Goal: Information Seeking & Learning: Compare options

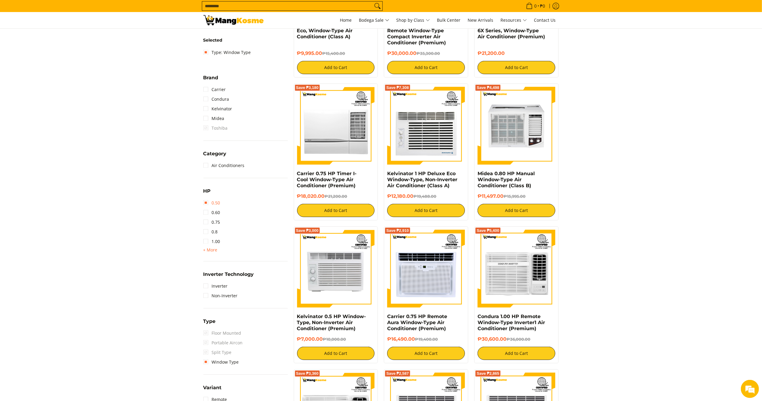
click at [211, 203] on link "0.50" at bounding box center [211, 203] width 17 height 10
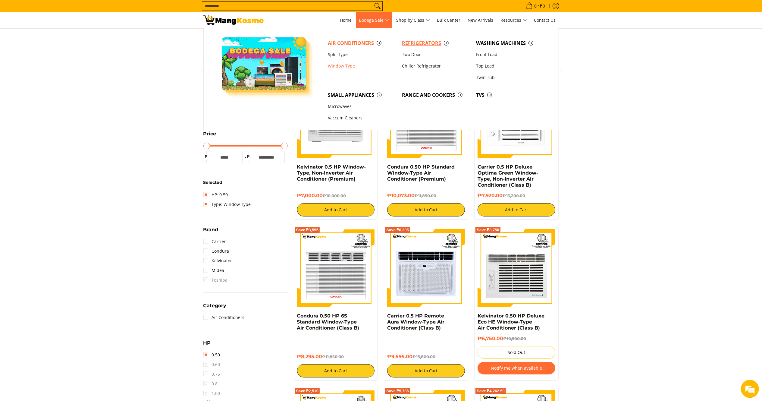
click at [417, 42] on span "Refrigerators" at bounding box center [436, 43] width 68 height 8
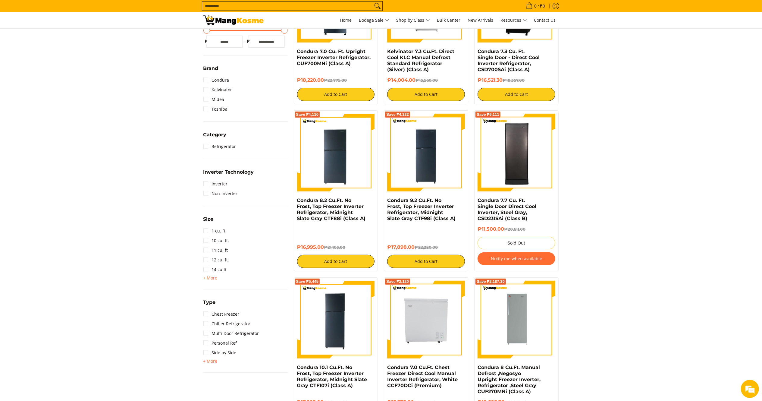
scroll to position [204, 0]
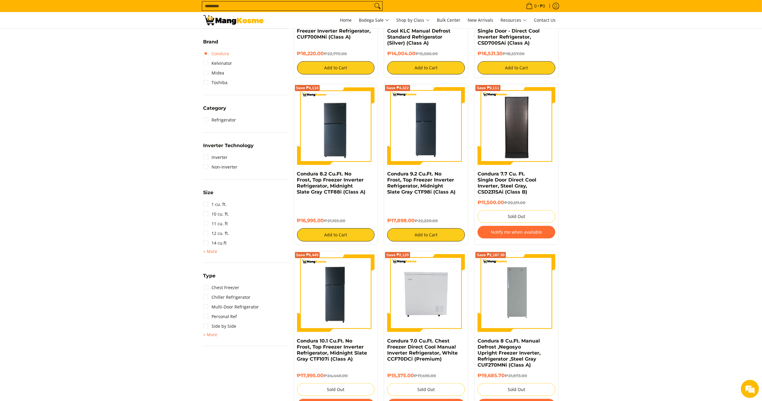
click at [227, 52] on link "Condura" at bounding box center [216, 54] width 26 height 10
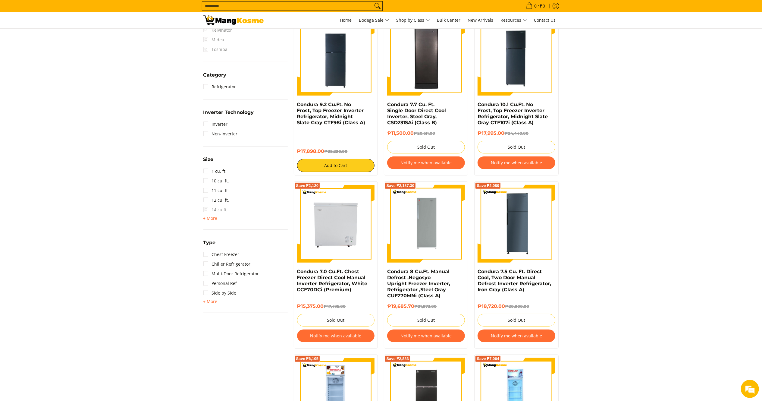
click at [209, 216] on span "+ More" at bounding box center [210, 218] width 14 height 5
click at [220, 316] on link "9 cu. ft." at bounding box center [215, 316] width 24 height 10
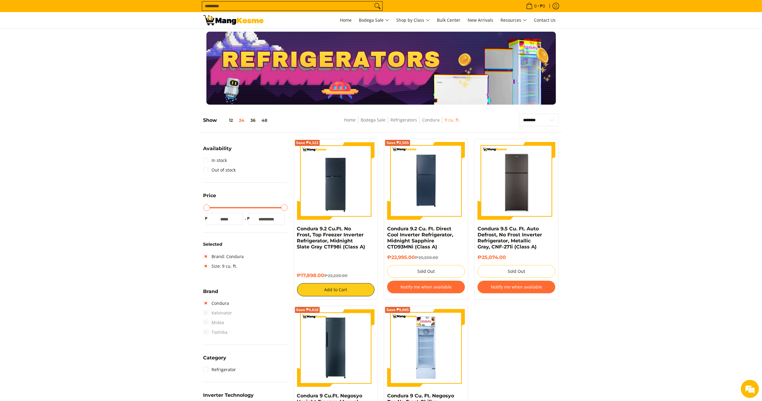
click at [645, 257] on section "**********" at bounding box center [381, 356] width 762 height 497
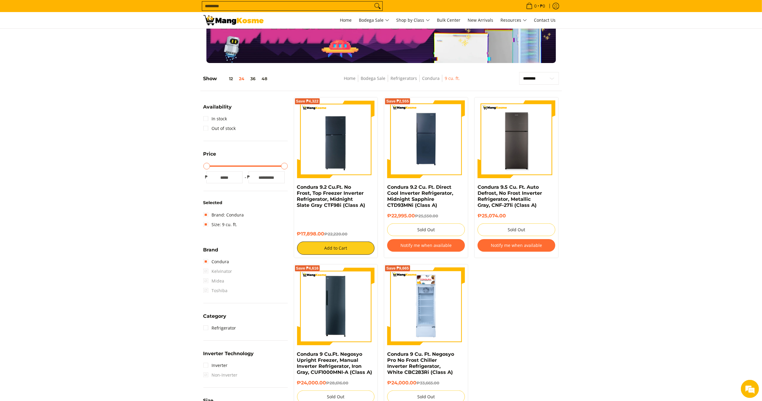
scroll to position [45, 0]
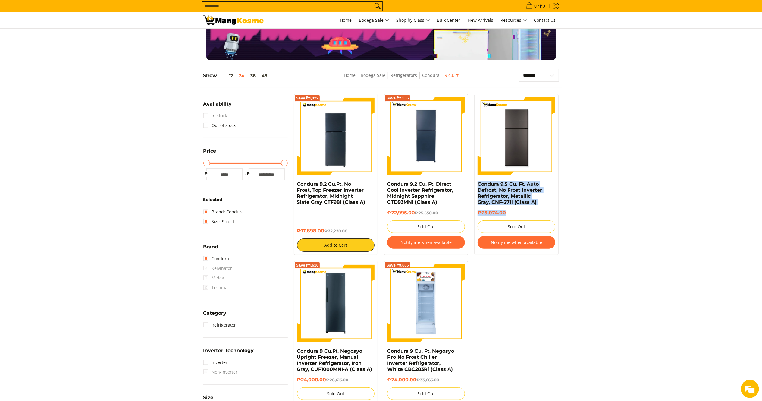
drag, startPoint x: 513, startPoint y: 216, endPoint x: 471, endPoint y: 184, distance: 51.8
click at [472, 184] on div "Condura 9.5 Cu. Ft. Auto Defrost, No Frost Inverter Refrigerator, Metallic Gray…" at bounding box center [516, 174] width 90 height 161
copy div "Condura 9.5 Cu. Ft. Auto Defrost, No Frost Inverter Refrigerator, Metallic Gray…"
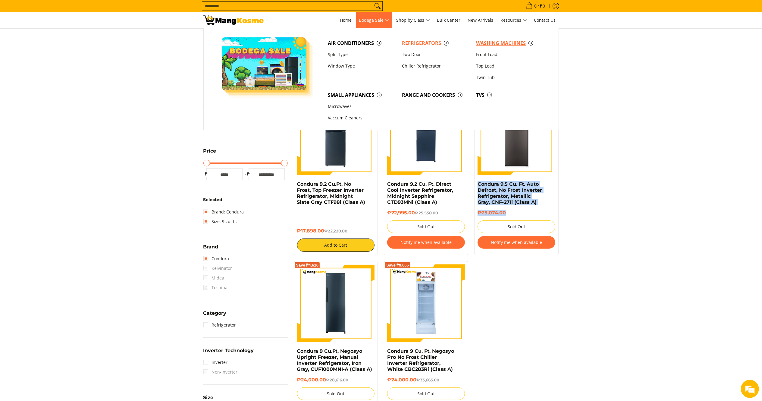
click at [487, 45] on span "Washing Machines" at bounding box center [510, 43] width 68 height 8
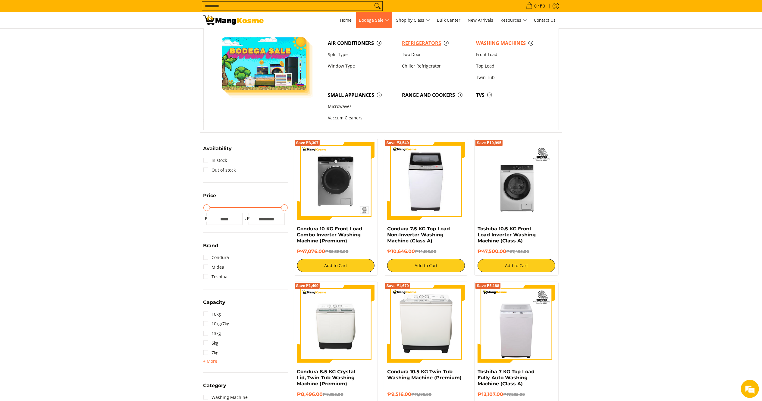
click at [422, 35] on span "Air Conditioners Split Type Window Type Refrigerators Two Door Washing Machines" at bounding box center [437, 79] width 224 height 102
click at [421, 42] on span "Refrigerators" at bounding box center [436, 43] width 68 height 8
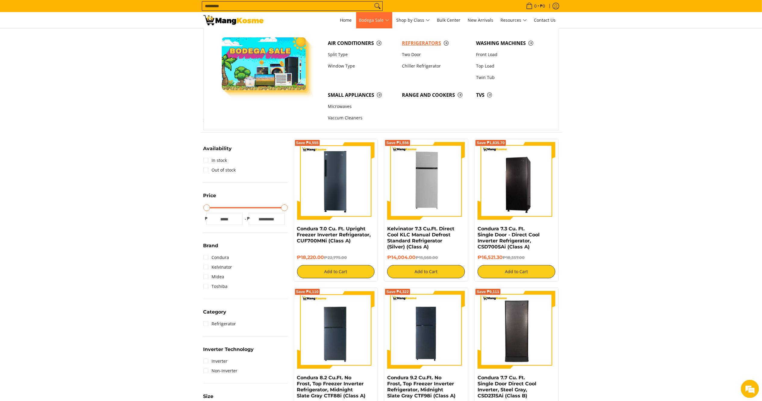
click at [411, 41] on span "Refrigerators" at bounding box center [436, 43] width 68 height 8
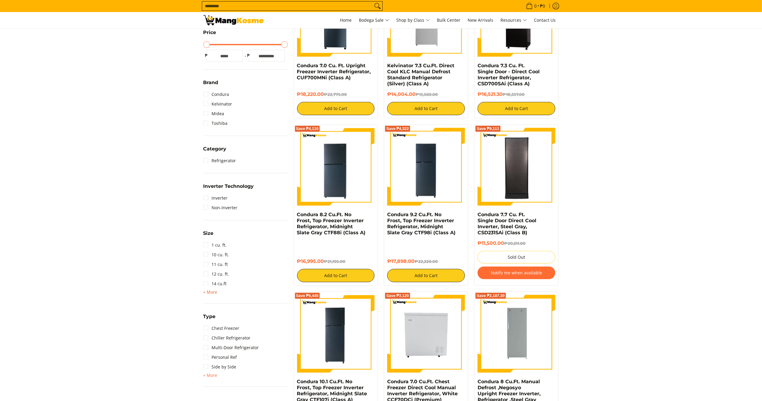
click at [212, 292] on span "+ More" at bounding box center [210, 292] width 14 height 5
click at [212, 353] on link "5 cu. ft." at bounding box center [215, 351] width 24 height 10
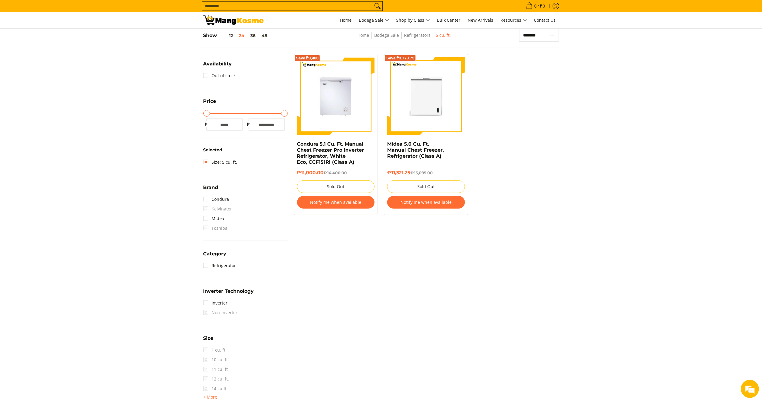
scroll to position [140, 0]
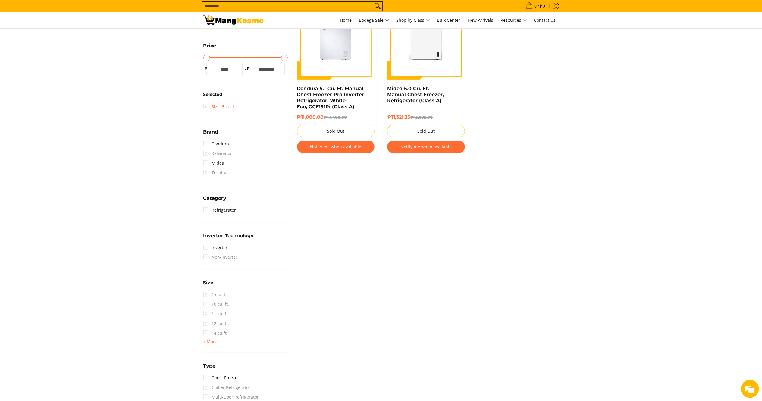
click at [208, 106] on link "Size: 5 cu. ft." at bounding box center [220, 107] width 34 height 10
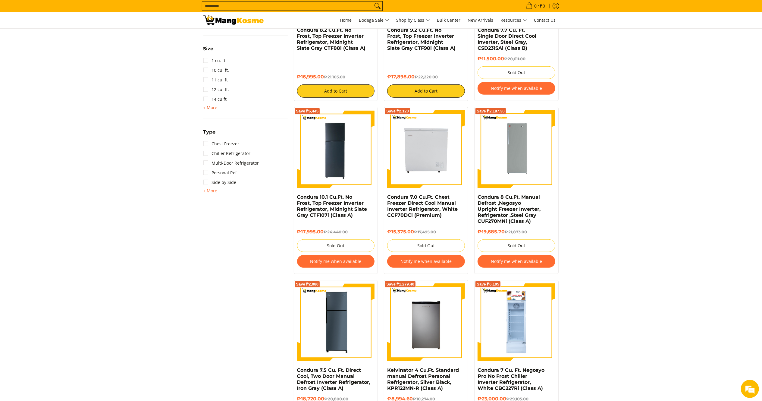
click at [209, 104] on span "+ More - Less" at bounding box center [210, 107] width 14 height 7
click at [212, 186] on link "7 cu. ft." at bounding box center [215, 186] width 24 height 10
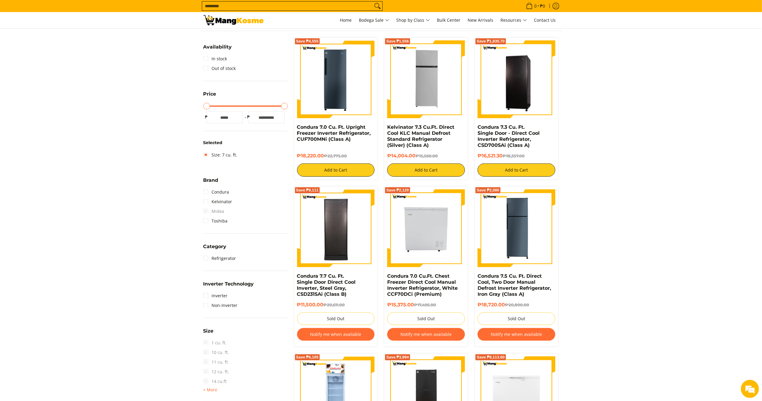
scroll to position [85, 0]
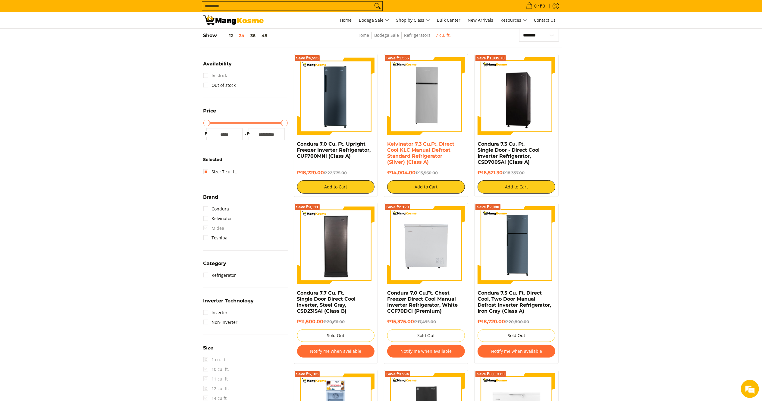
drag, startPoint x: 416, startPoint y: 174, endPoint x: 388, endPoint y: 143, distance: 41.8
click at [388, 143] on div "Kelvinator 7.3 Cu.Ft. Direct Cool KLC Manual Defrost Standard Refrigerator (Sil…" at bounding box center [426, 167] width 78 height 52
drag, startPoint x: 504, startPoint y: 171, endPoint x: 474, endPoint y: 143, distance: 41.1
click at [474, 143] on div "Save ₱1,835.70 Condura 7.3 Cu. Ft. Single Door - Direct Cool Inverter Refrigera…" at bounding box center [516, 125] width 84 height 143
drag, startPoint x: 324, startPoint y: 173, endPoint x: 297, endPoint y: 145, distance: 39.4
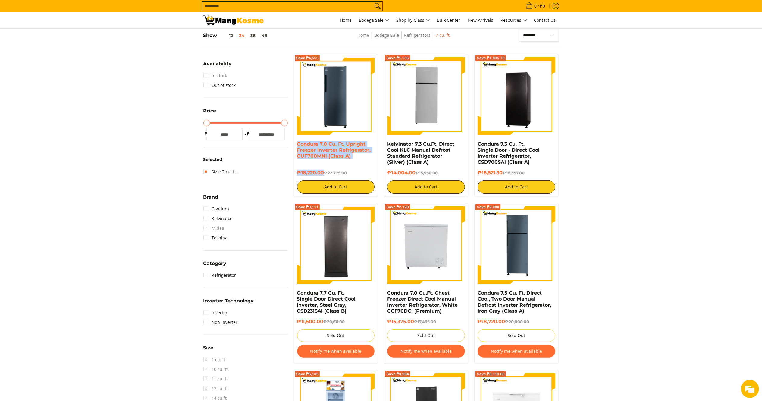
click at [297, 145] on div "Condura 7.0 Cu. Ft. Upright Freezer Inverter Refrigerator, CUF700MNi (Class A) …" at bounding box center [336, 167] width 78 height 52
copy div "Condura 7.0 Cu. Ft. Upright Freezer Inverter Refrigerator, CUF700MNi (Class A) …"
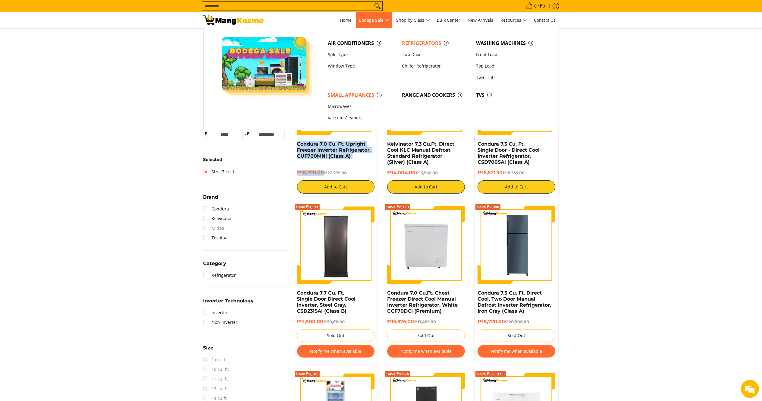
click at [333, 94] on span "Small Appliances" at bounding box center [362, 95] width 68 height 8
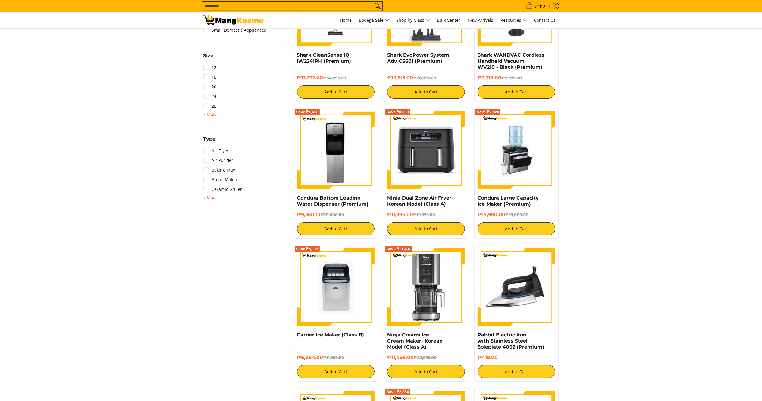
click at [212, 199] on span "+ More" at bounding box center [210, 197] width 14 height 5
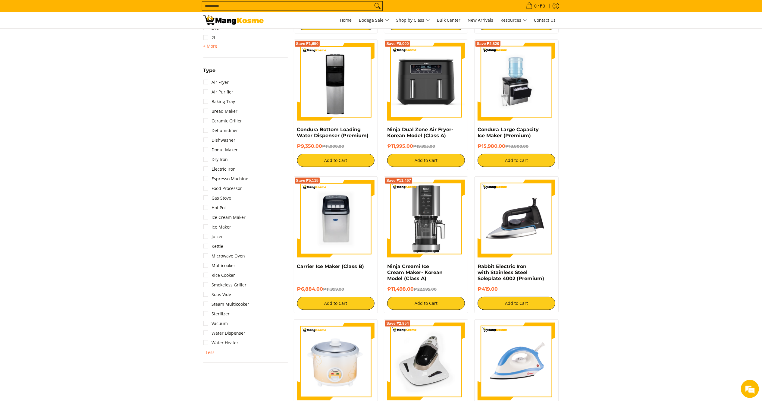
scroll to position [382, 0]
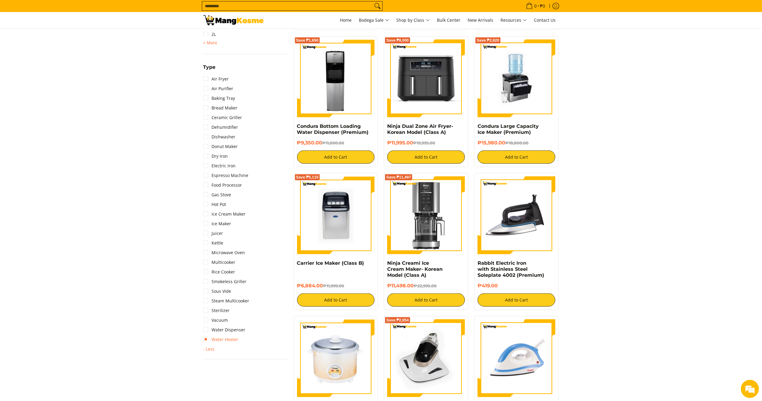
click at [234, 341] on link "Water Heater" at bounding box center [220, 339] width 35 height 10
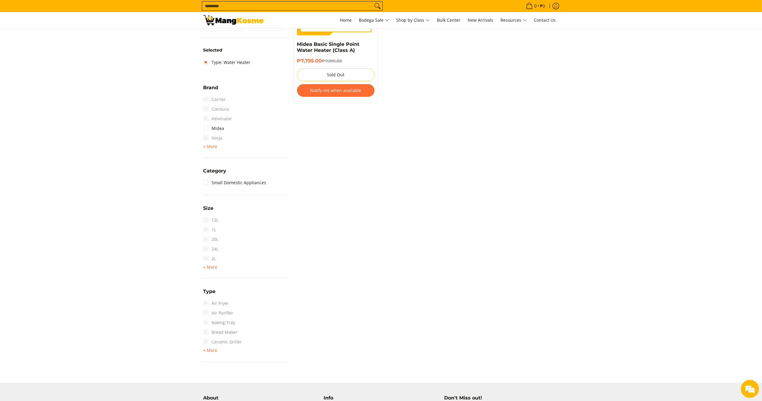
scroll to position [198, 0]
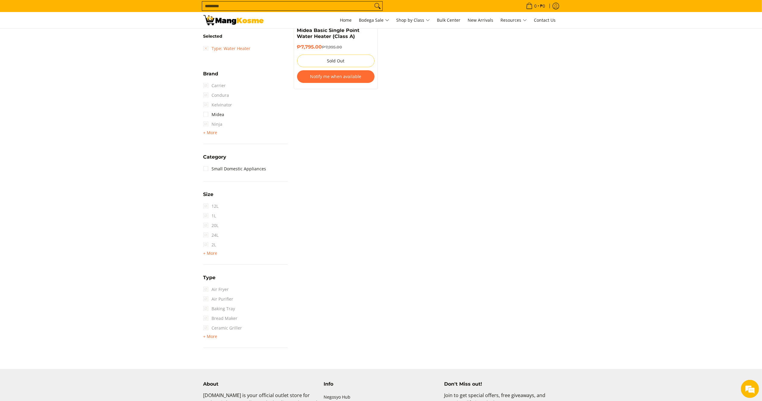
click at [209, 51] on link "Type: Water Heater" at bounding box center [226, 49] width 47 height 10
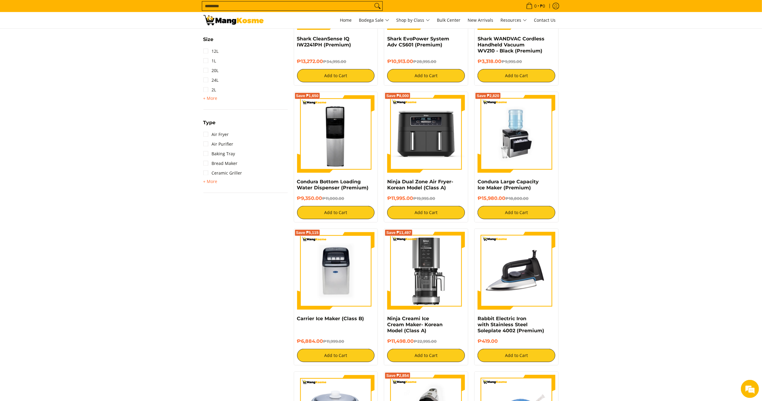
scroll to position [339, 0]
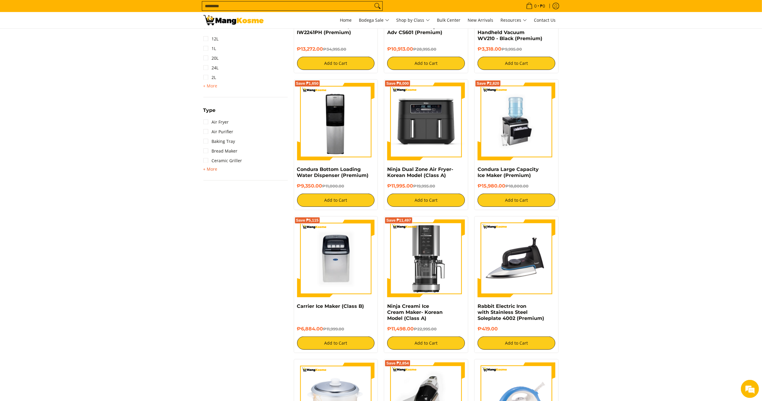
click at [212, 168] on span "+ More" at bounding box center [210, 169] width 14 height 5
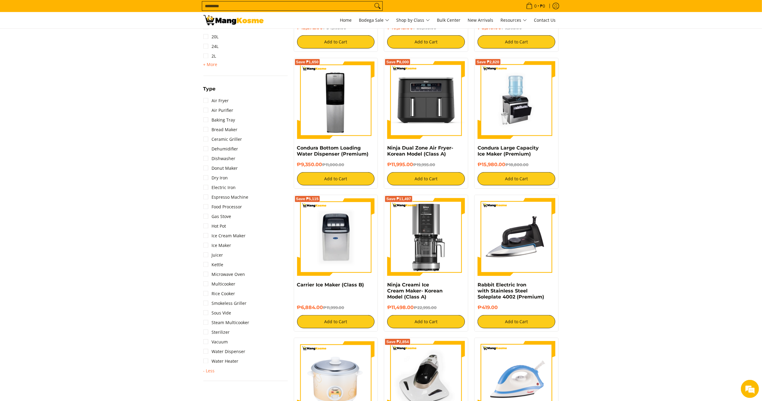
scroll to position [362, 0]
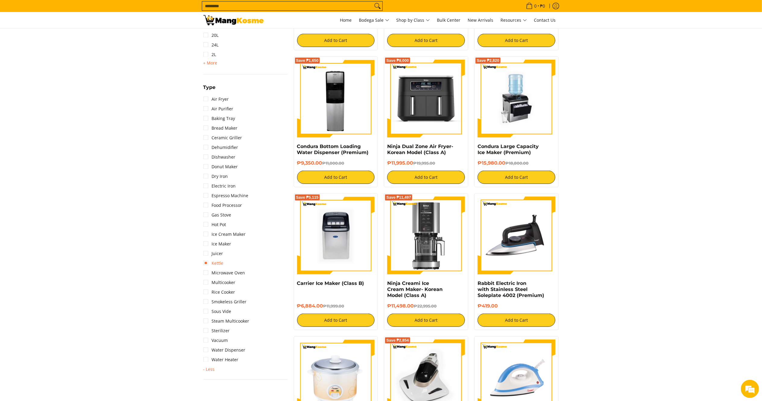
click at [217, 262] on link "Kettle" at bounding box center [213, 263] width 20 height 10
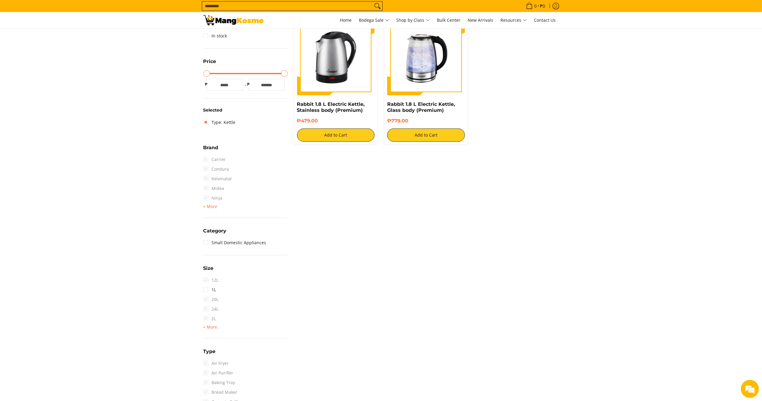
scroll to position [85, 0]
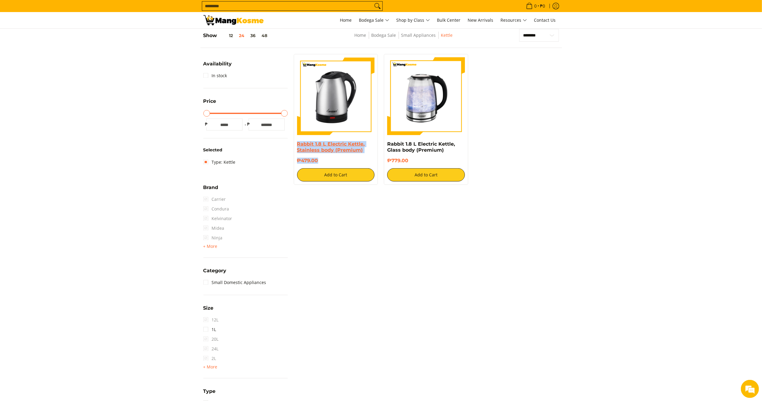
drag, startPoint x: 321, startPoint y: 159, endPoint x: 297, endPoint y: 143, distance: 28.4
click at [297, 143] on div "Rabbit 1.8 L Electric Kettle, Stainless body (Premium) ₱479.00 Add to Cart" at bounding box center [336, 161] width 78 height 40
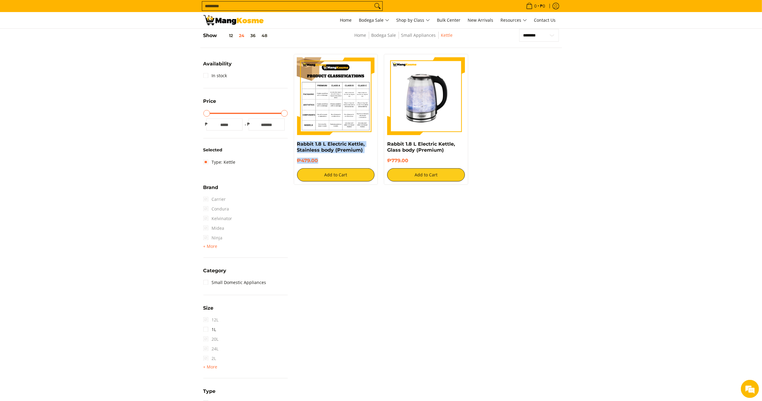
copy div "Rabbit 1.8 L Electric Kettle, Stainless body (Premium) ₱479.00"
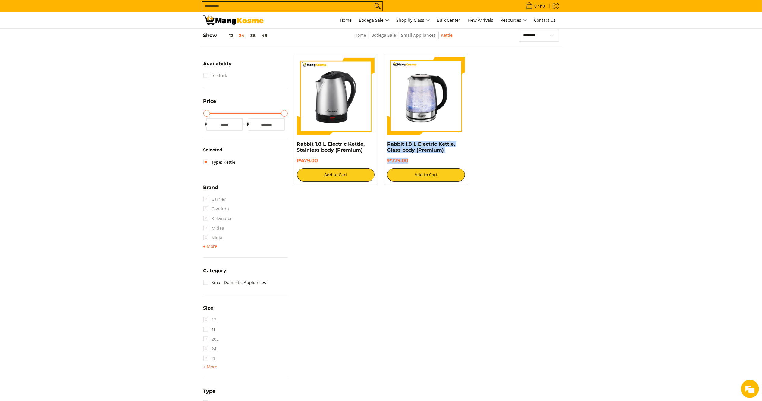
drag, startPoint x: 412, startPoint y: 161, endPoint x: 387, endPoint y: 146, distance: 29.6
click at [387, 146] on div "Rabbit 1.8 L Electric Kettle, Glass body (Premium) ₱779.00 Add to Cart" at bounding box center [426, 119] width 84 height 131
copy div "Rabbit 1.8 L Electric Kettle, Glass body (Premium) ₱779.00"
click at [207, 159] on link "Type: Kettle" at bounding box center [219, 162] width 32 height 10
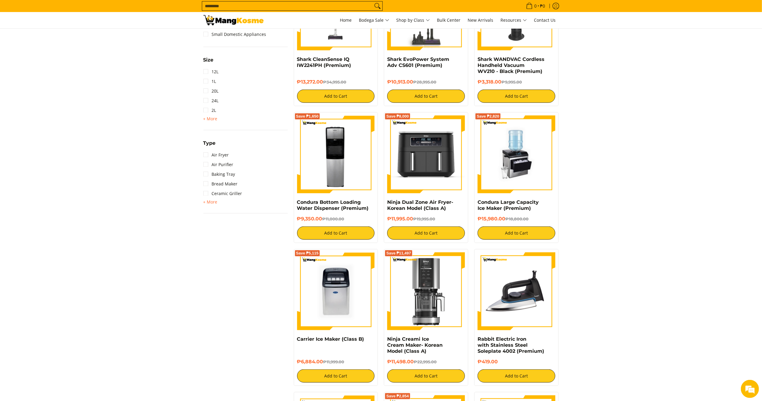
scroll to position [333, 0]
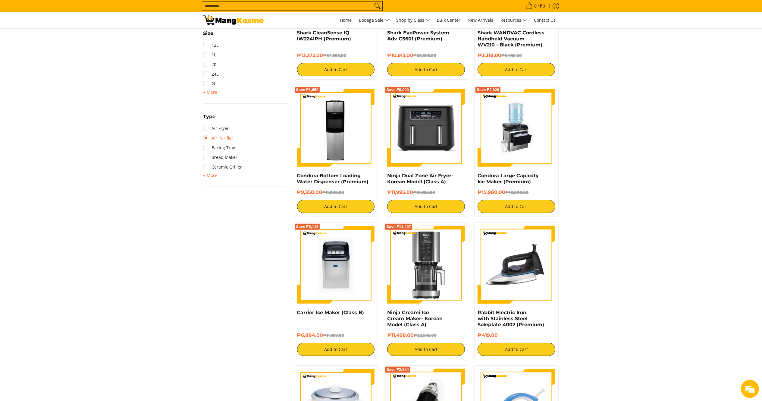
click at [209, 138] on link "Air Purifier" at bounding box center [218, 138] width 30 height 10
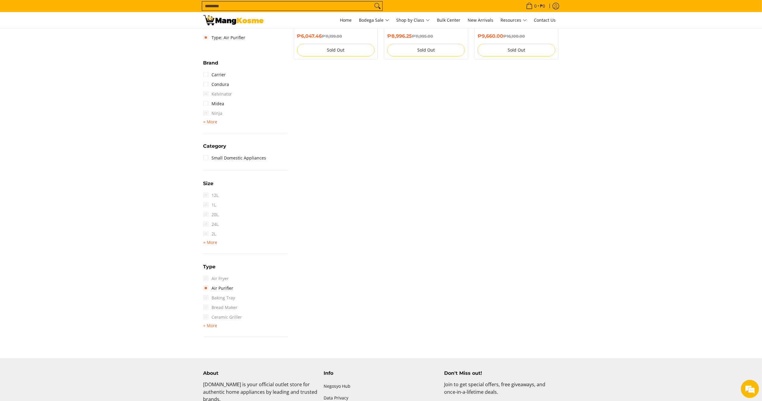
scroll to position [85, 0]
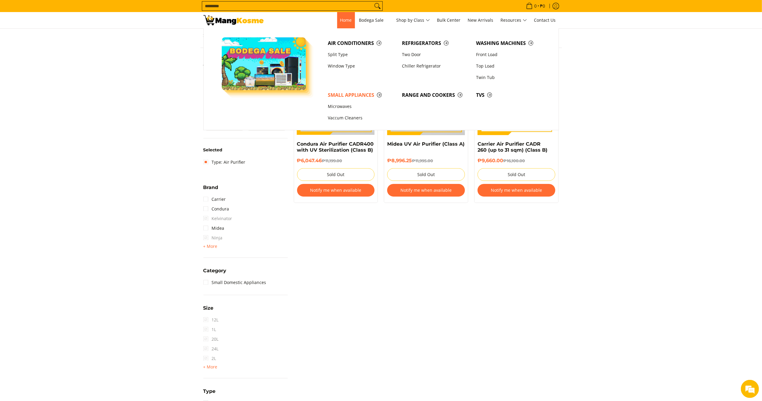
click at [348, 21] on span "Home" at bounding box center [346, 20] width 12 height 6
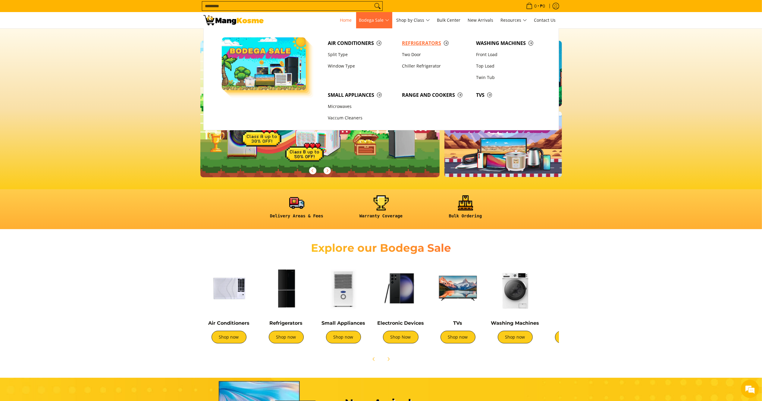
click at [404, 40] on span "Refrigerators" at bounding box center [436, 43] width 68 height 8
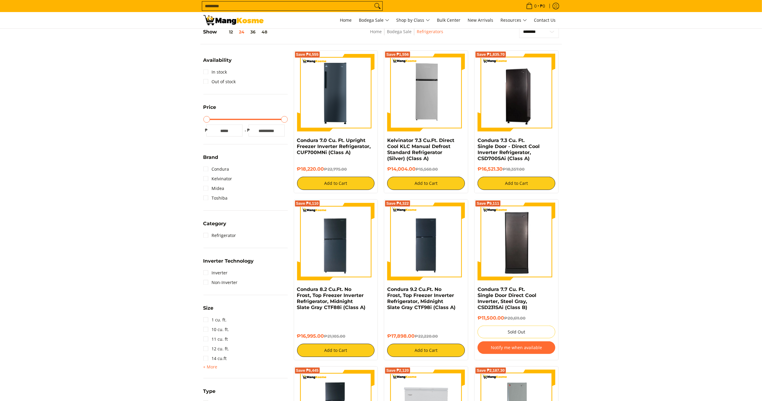
scroll to position [103, 0]
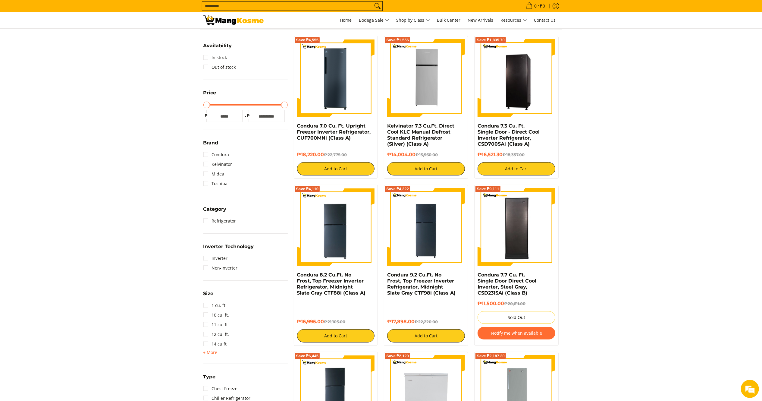
drag, startPoint x: 416, startPoint y: 157, endPoint x: 387, endPoint y: 127, distance: 41.8
click at [387, 127] on div "Save ₱1,556 Kelvinator 7.3 Cu.Ft. Direct Cool KLC Manual Defrost Standard Refri…" at bounding box center [426, 107] width 84 height 143
copy div "Kelvinator 7.3 Cu.Ft. Direct Cool KLC Manual Defrost Standard Refrigerator (Sil…"
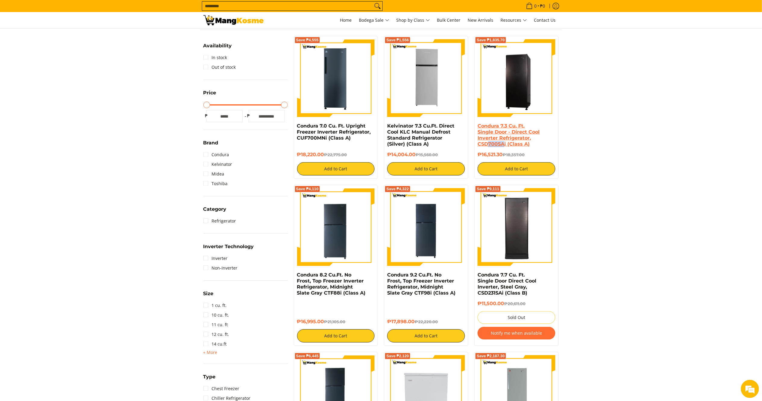
drag, startPoint x: 504, startPoint y: 151, endPoint x: 490, endPoint y: 142, distance: 17.0
click at [488, 143] on div "Condura 7.3 Cu. Ft. Single Door - Direct Cool Inverter Refrigerator, CSD700SAi …" at bounding box center [517, 137] width 78 height 29
drag, startPoint x: 504, startPoint y: 155, endPoint x: 476, endPoint y: 129, distance: 38.6
click at [476, 129] on div "Save ₱1,835.70 Condura 7.3 Cu. Ft. Single Door - Direct Cool Inverter Refrigera…" at bounding box center [516, 107] width 84 height 143
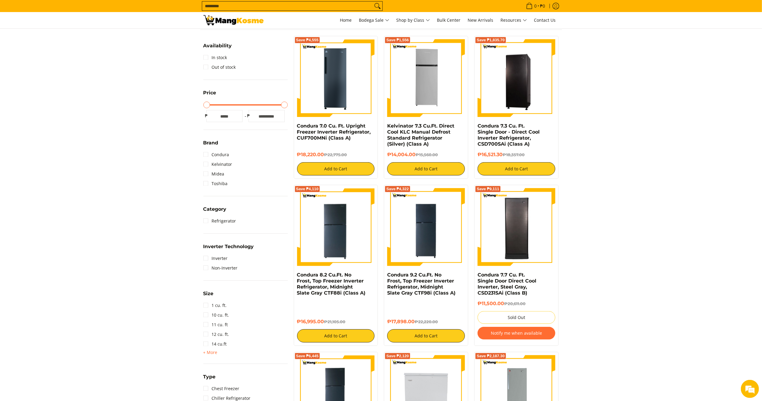
copy div "Condura 7.3 Cu. Ft. Single Door - Direct Cool Inverter Refrigerator, CSD700SAi …"
drag, startPoint x: 326, startPoint y: 154, endPoint x: 294, endPoint y: 126, distance: 41.8
click at [294, 126] on div "Save ₱4,555 Condura 7.0 Cu. Ft. Upright Freezer Inverter Refrigerator, CUF700MN…" at bounding box center [336, 107] width 84 height 143
copy div "Condura 7.0 Cu. Ft. Upright Freezer Inverter Refrigerator, CUF700MNi (Class A) …"
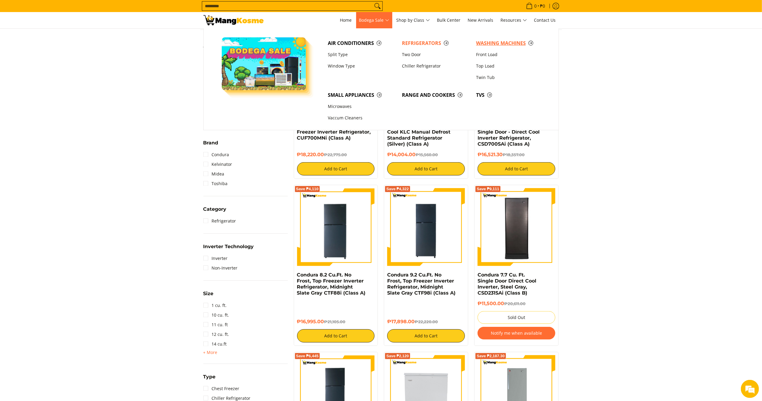
click at [510, 41] on span "Washing Machines" at bounding box center [510, 43] width 68 height 8
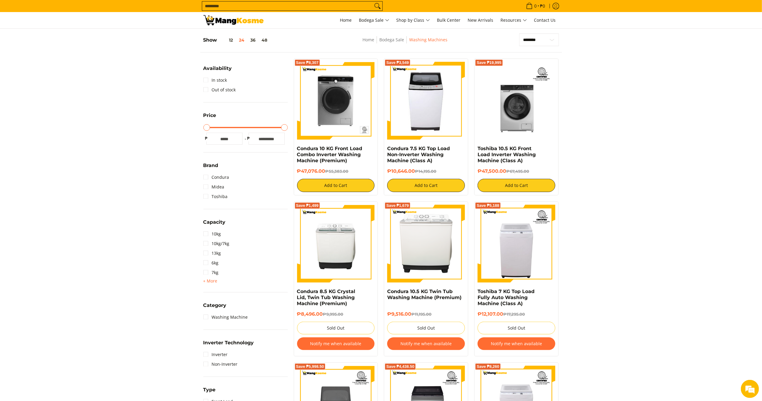
drag, startPoint x: 417, startPoint y: 173, endPoint x: 386, endPoint y: 146, distance: 41.2
click at [386, 146] on div "Save ₱3,549 Condura 7.5 KG Top Load Non-Inverter Washing Machine (Class A) ₱10,…" at bounding box center [426, 126] width 84 height 137
copy div "Condura 7.5 KG Top Load Non-Inverter Washing Machine (Class A) ₱10,646.00"
drag, startPoint x: 327, startPoint y: 172, endPoint x: 294, endPoint y: 148, distance: 40.5
click at [294, 152] on div "Save ₱8,307 Condura 10 KG Front Load Combo Inverter Washing Machine (Premium) ₱…" at bounding box center [336, 126] width 84 height 137
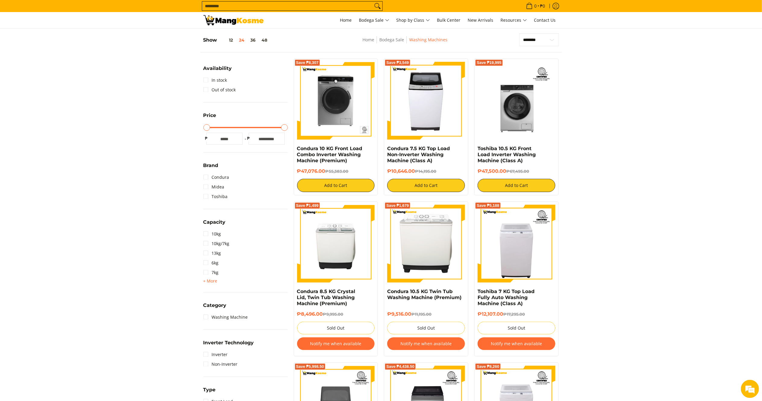
copy div "Condura 10 KG Front Load Combo Inverter Washing Machine (Premium) ₱47,076.00"
drag, startPoint x: 508, startPoint y: 174, endPoint x: 475, endPoint y: 149, distance: 41.2
click at [475, 149] on div "Save ₱19,995 Toshiba 10.5 KG Front Load Inverter Washing Machine (Class A) ₱47,…" at bounding box center [516, 126] width 84 height 137
copy div "Toshiba 10.5 KG Front Load Inverter Washing Machine (Class A) ₱47,500.00"
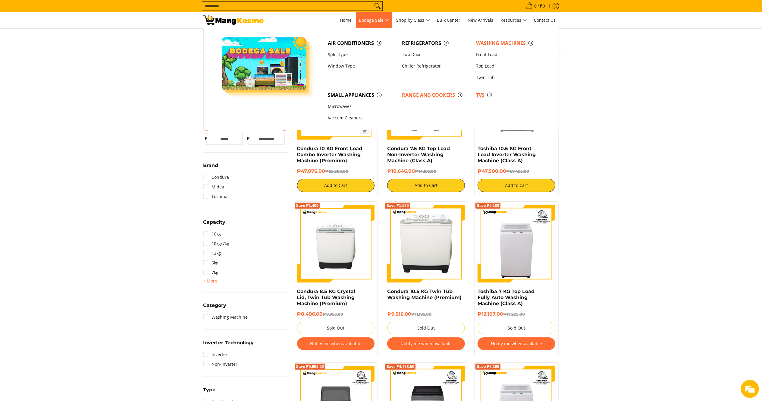
drag, startPoint x: 481, startPoint y: 94, endPoint x: 462, endPoint y: 95, distance: 19.6
click at [481, 94] on span "TVs" at bounding box center [510, 95] width 68 height 8
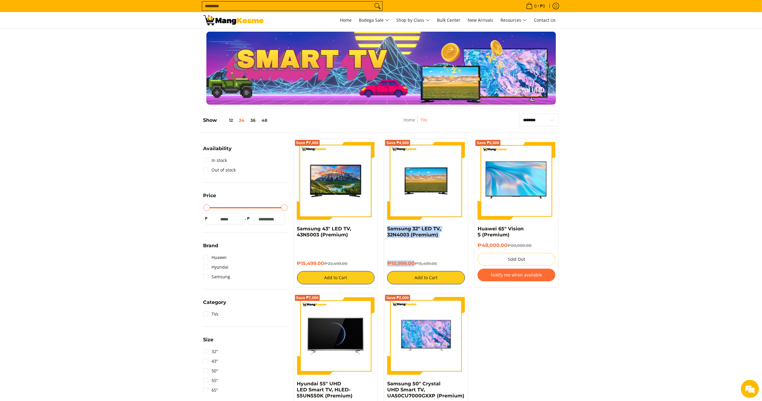
drag, startPoint x: 414, startPoint y: 263, endPoint x: 385, endPoint y: 226, distance: 46.5
click at [385, 226] on div "Save ₱4,500 Samsung 32" LED TV, 32N4003 (Premium) ₱10,999.00 ₱15,499.00 Add to …" at bounding box center [426, 213] width 84 height 149
copy div "Samsung 32" LED TV, 32N4003 (Premium) ₱10,999.00"
drag, startPoint x: 325, startPoint y: 263, endPoint x: 298, endPoint y: 228, distance: 44.2
click at [298, 228] on div "Samsung 43" LED TV, 43N5003 (Premium) ₱15,499.00 ₱22,499.00 Add to Cart" at bounding box center [336, 255] width 78 height 58
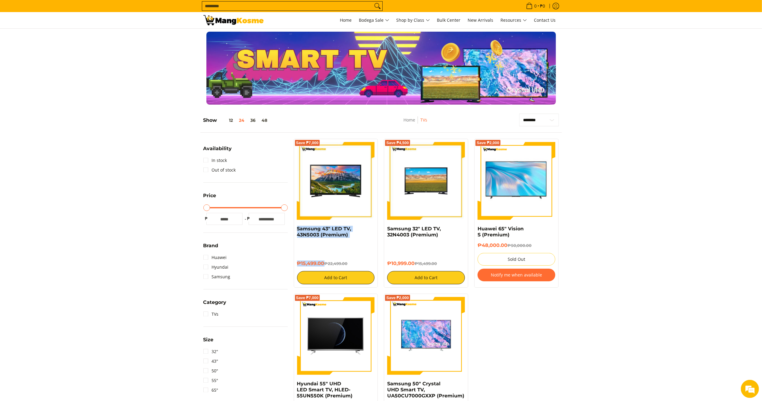
copy div "Samsung 43" LED TV, 43N5003 (Premium) ₱15,499.00"
